Goal: Task Accomplishment & Management: Manage account settings

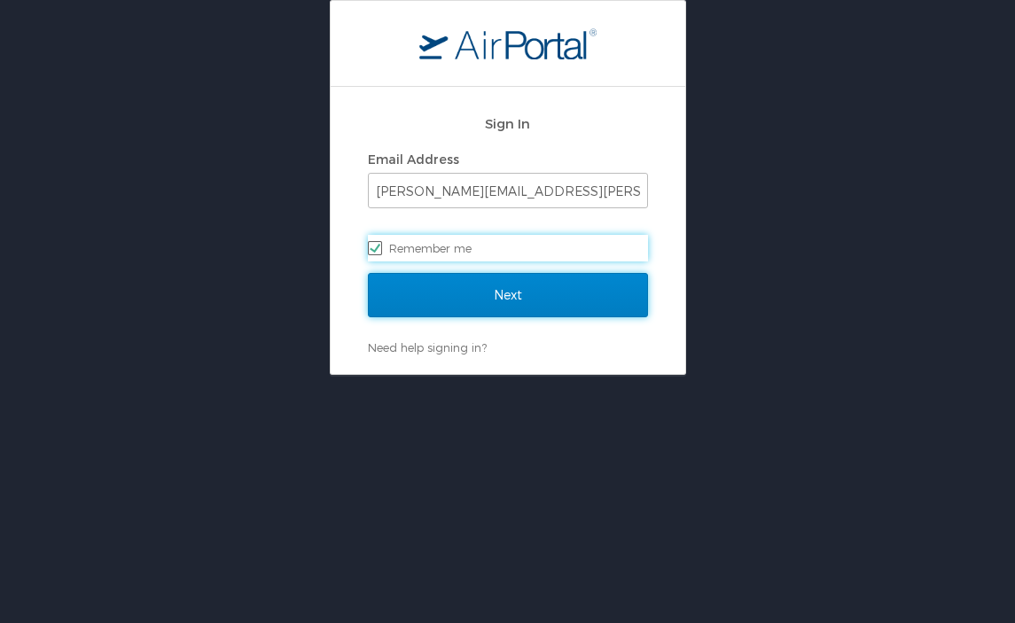
click at [473, 304] on input "Next" at bounding box center [508, 295] width 280 height 44
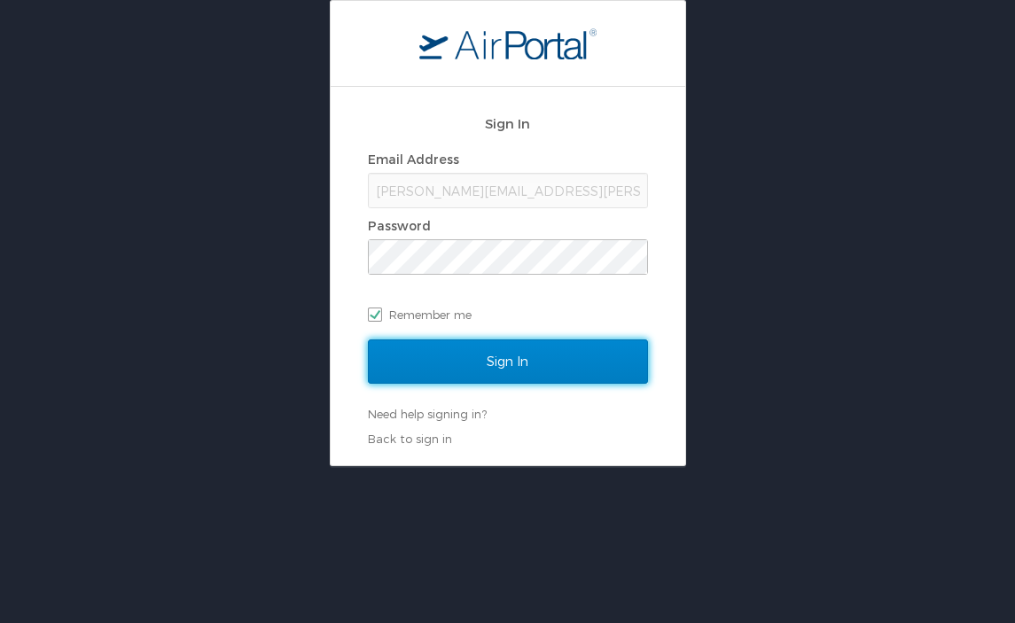
click at [482, 355] on input "Sign In" at bounding box center [508, 361] width 280 height 44
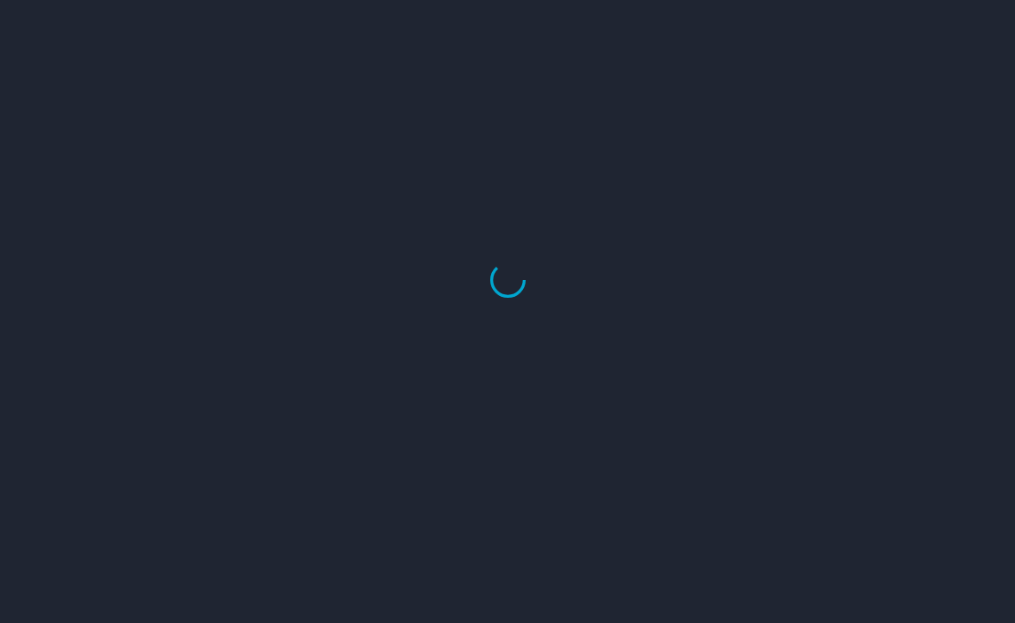
select select "US"
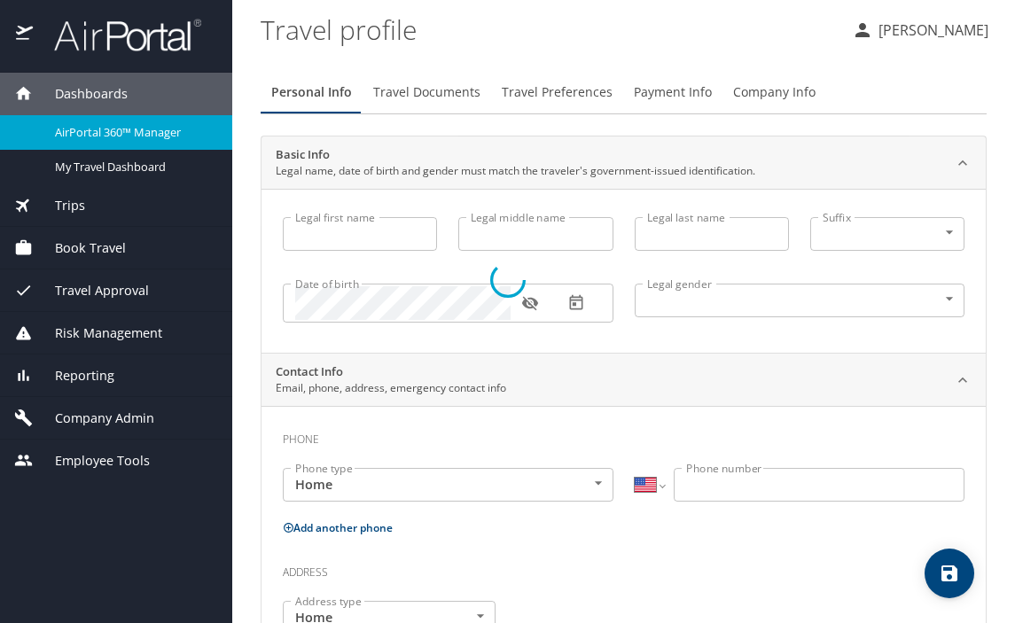
type input "[PERSON_NAME]"
type input "Cook"
type input "Undisclosed"
type input "[PERSON_NAME]"
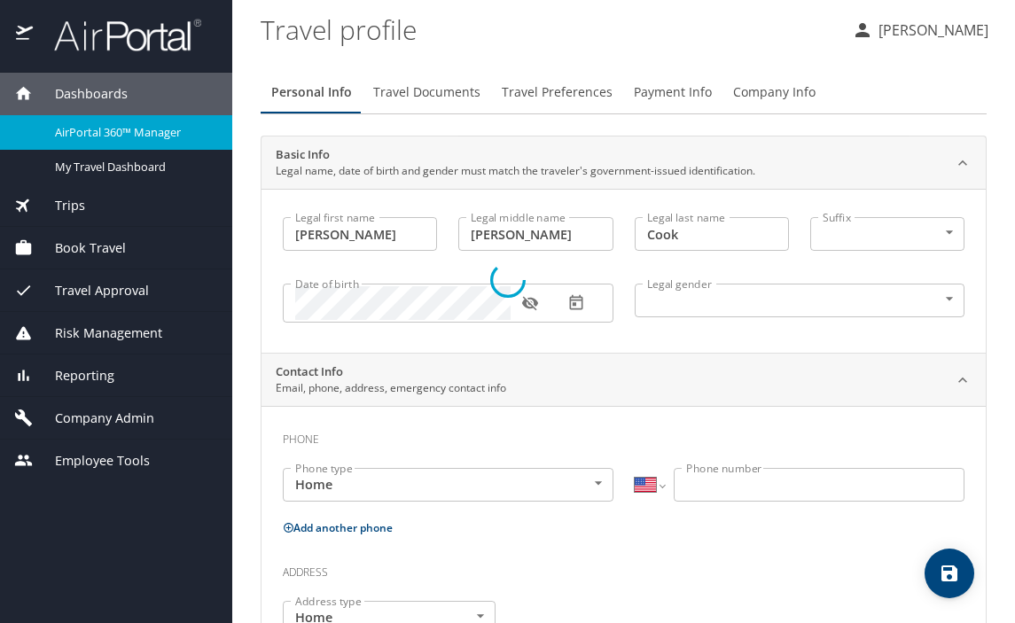
type input "Cook"
type input "[PHONE_NUMBER]"
type input "[PERSON_NAME][EMAIL_ADDRESS][DOMAIN_NAME]"
select select "US"
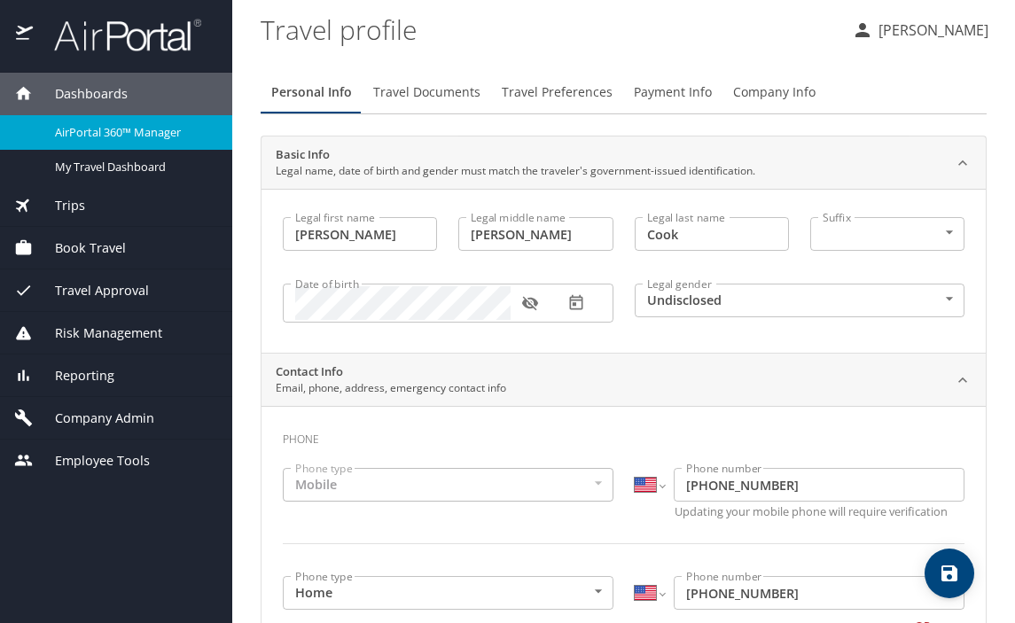
click at [123, 414] on span "Company Admin" at bounding box center [93, 419] width 121 height 20
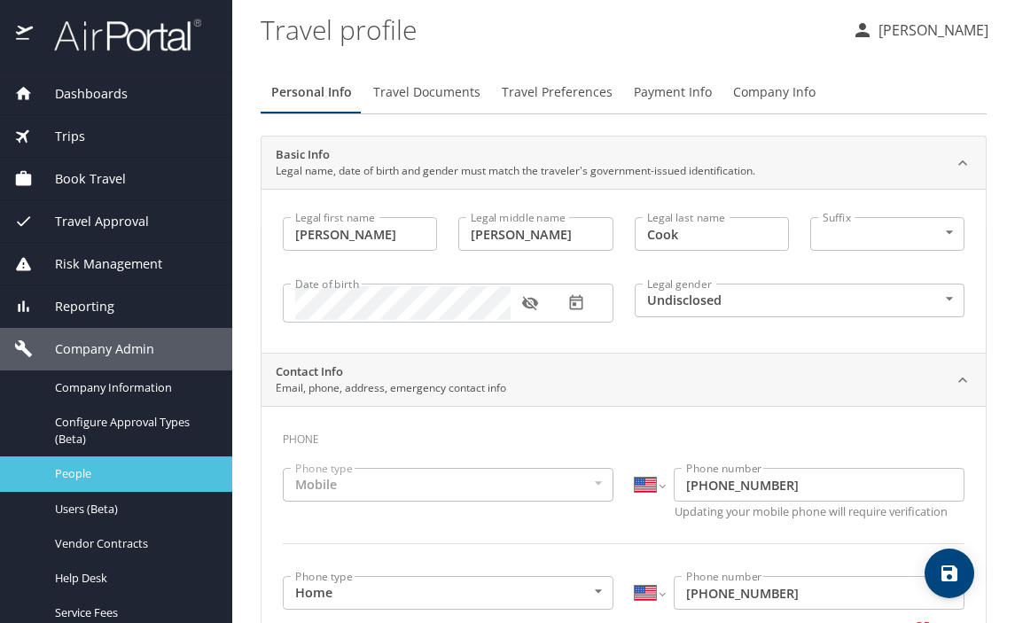
click at [127, 479] on span "People" at bounding box center [133, 473] width 156 height 17
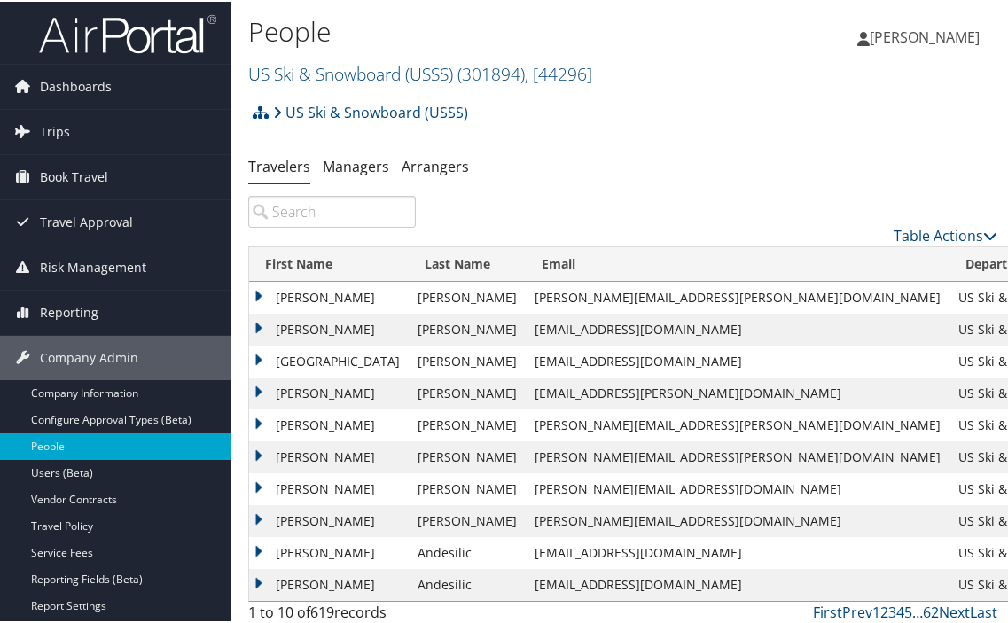
click at [367, 215] on input "search" at bounding box center [332, 210] width 168 height 32
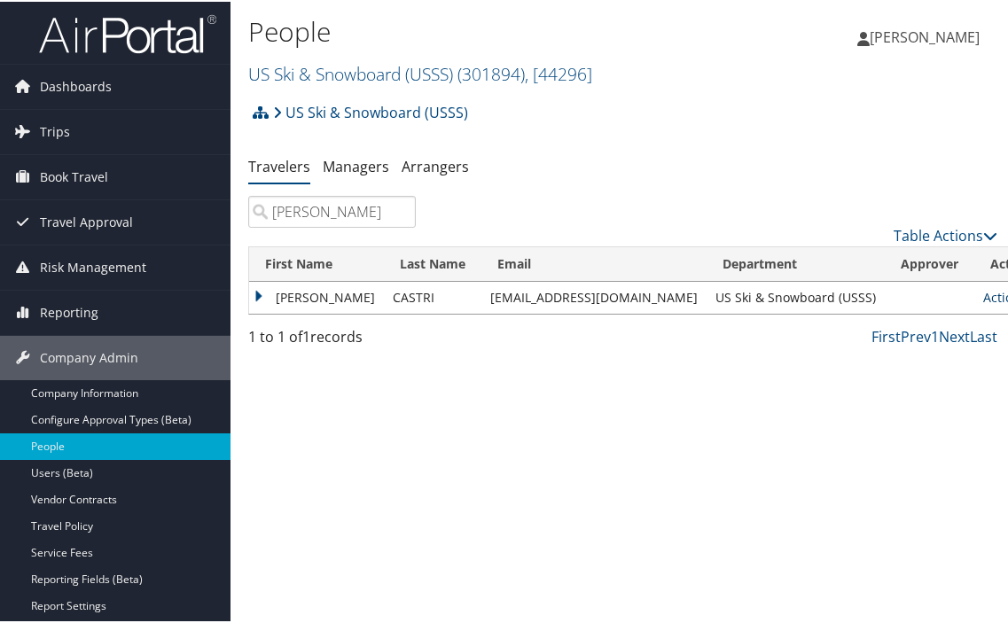
type input "manuel"
click at [983, 291] on link "Actions" at bounding box center [1011, 295] width 56 height 17
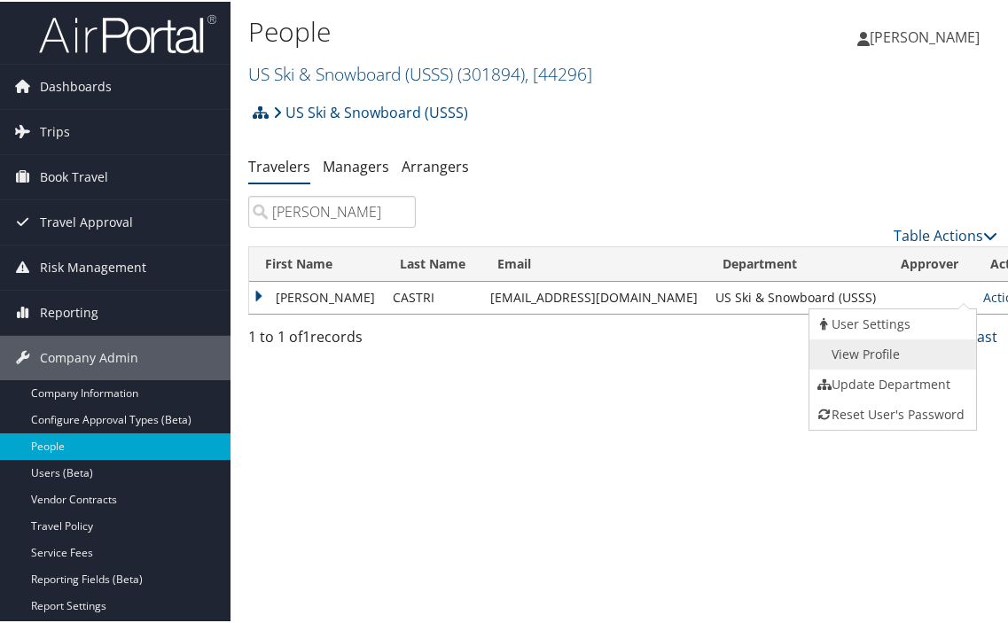
click at [932, 351] on link "View Profile" at bounding box center [890, 353] width 163 height 30
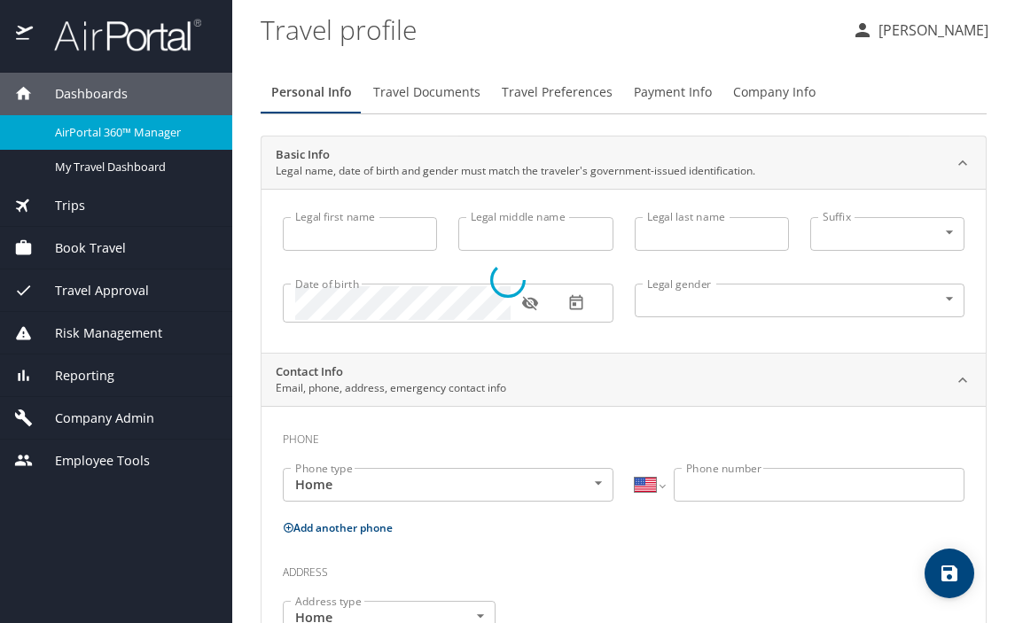
select select "US"
type input "MANUEL"
type input "CASTRI"
type input "Male"
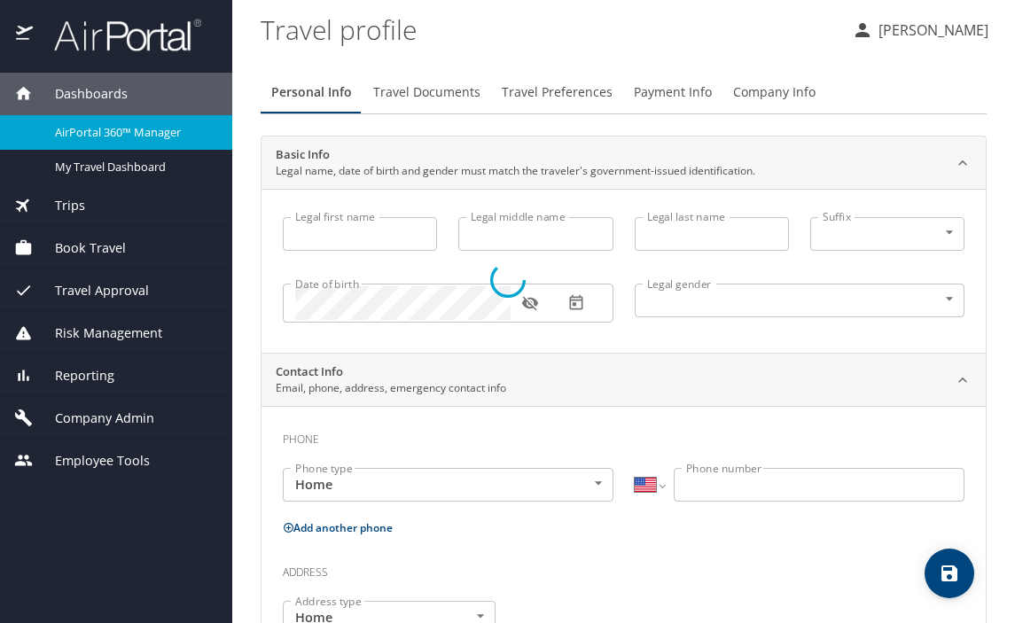
type input "MARIAELENA"
type input "ROTILIO"
select select "IT"
type input "338 398 1722"
type input "me.rotilio@hotmail.it"
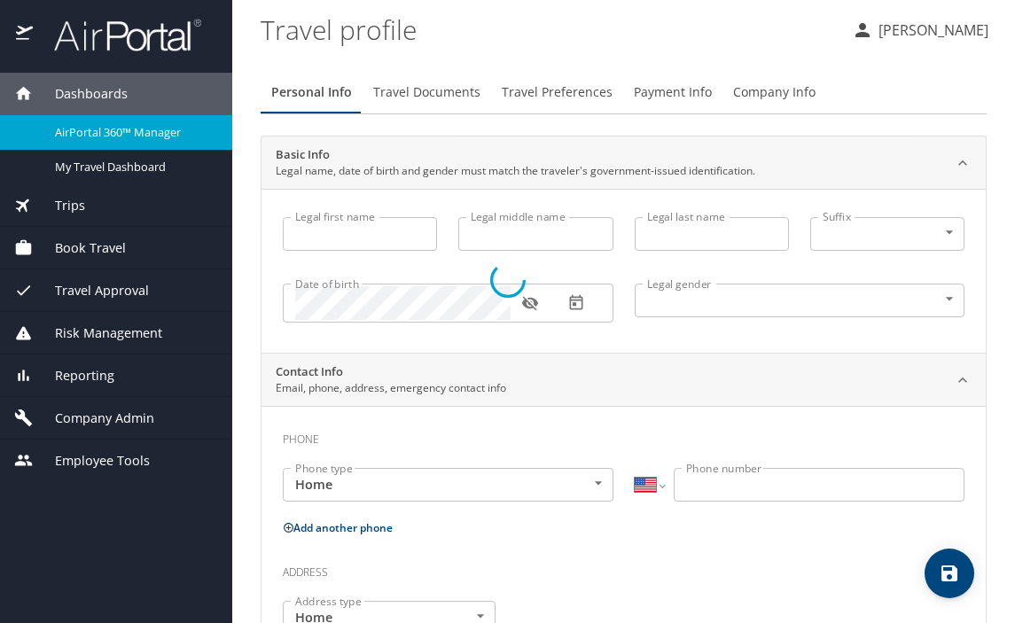
select select "IT"
